Goal: Check status: Check status

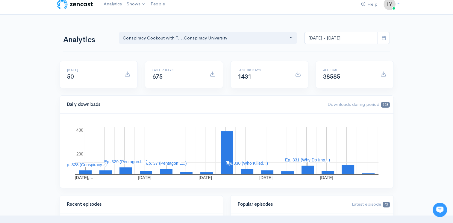
scroll to position [2, 0]
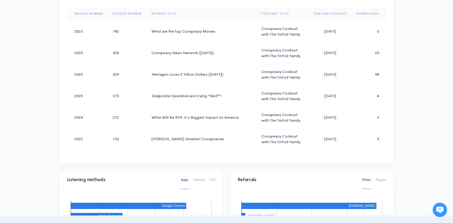
scroll to position [239, 0]
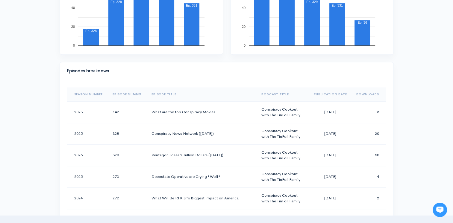
click at [370, 92] on th "Downloads" at bounding box center [368, 94] width 34 height 14
click at [374, 92] on span "Sort column" at bounding box center [376, 94] width 4 height 4
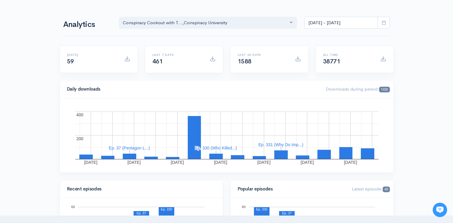
scroll to position [0, 0]
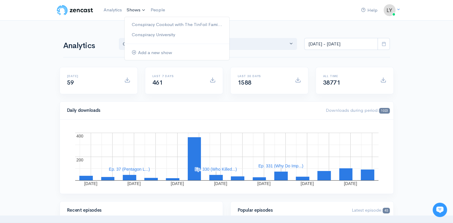
click at [127, 9] on link "Shows" at bounding box center [136, 10] width 24 height 13
click at [140, 35] on link "Conspiracy University" at bounding box center [176, 35] width 105 height 10
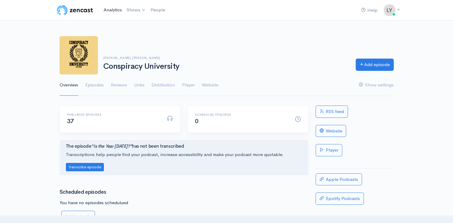
click at [113, 11] on link "Analytics" at bounding box center [112, 10] width 23 height 13
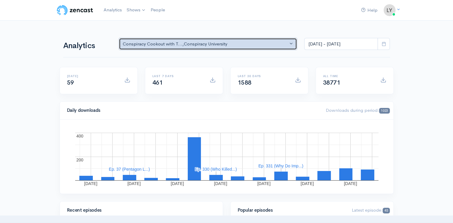
click at [249, 45] on div "Conspiracy Cookout with T... , [GEOGRAPHIC_DATA]" at bounding box center [205, 44] width 165 height 7
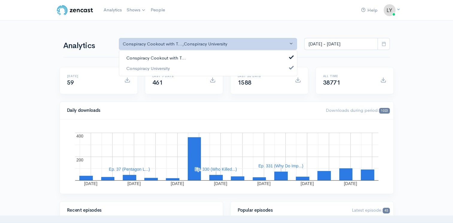
click at [238, 57] on link "Conspiracy Cookout with T..." at bounding box center [208, 58] width 178 height 10
select select "15428"
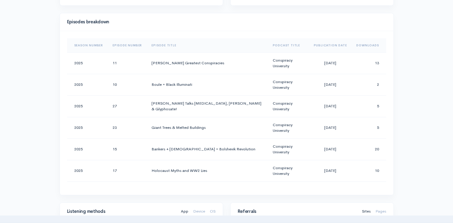
scroll to position [299, 0]
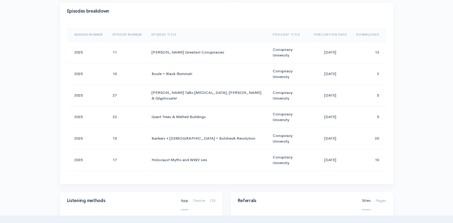
click at [368, 32] on th "Downloads" at bounding box center [368, 35] width 34 height 14
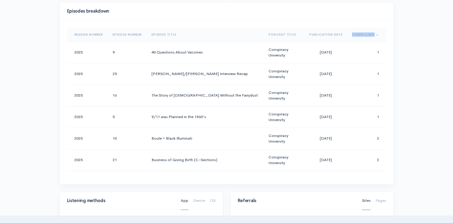
click at [368, 32] on th "Downloads" at bounding box center [366, 35] width 39 height 14
